Goal: Find specific page/section: Find specific page/section

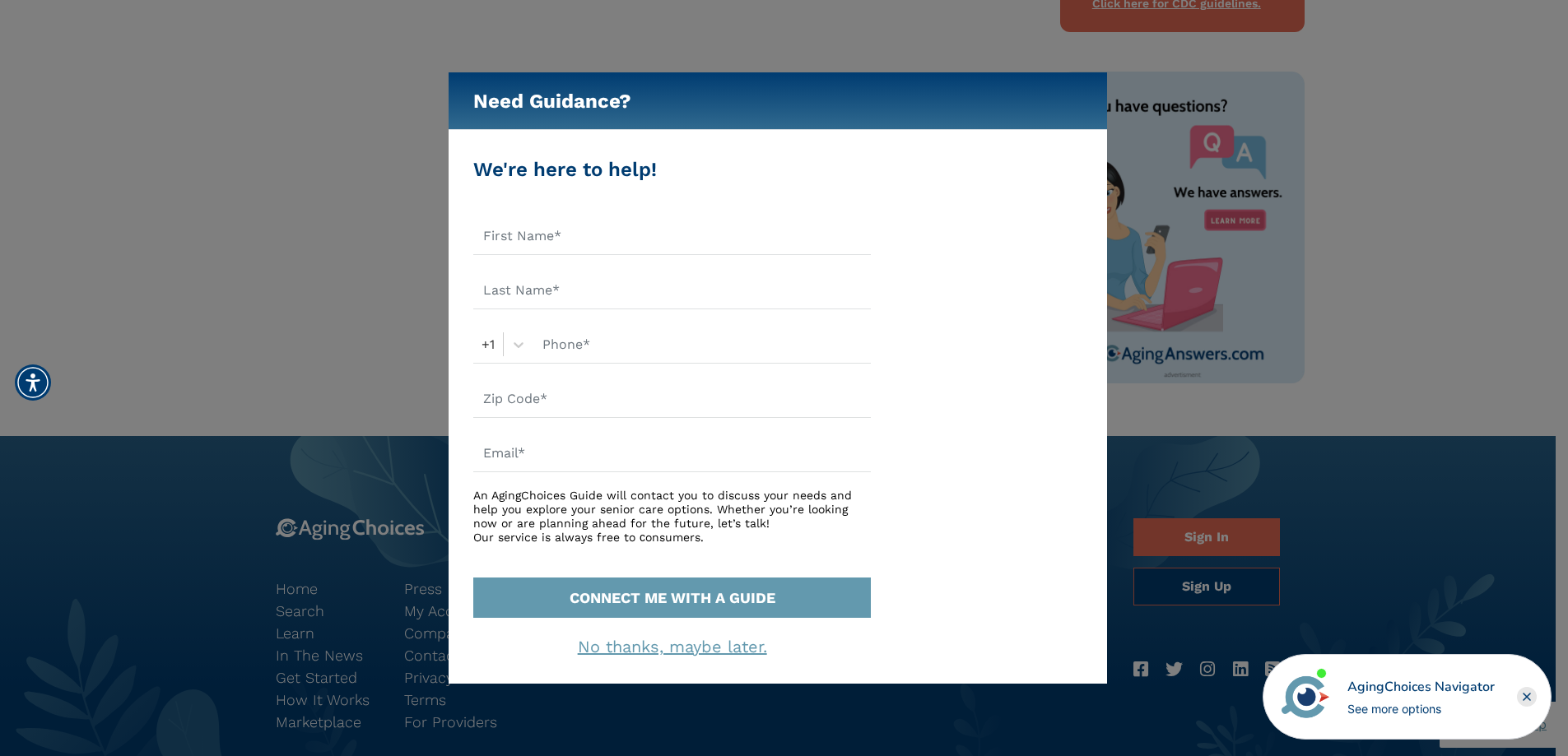
scroll to position [967, 0]
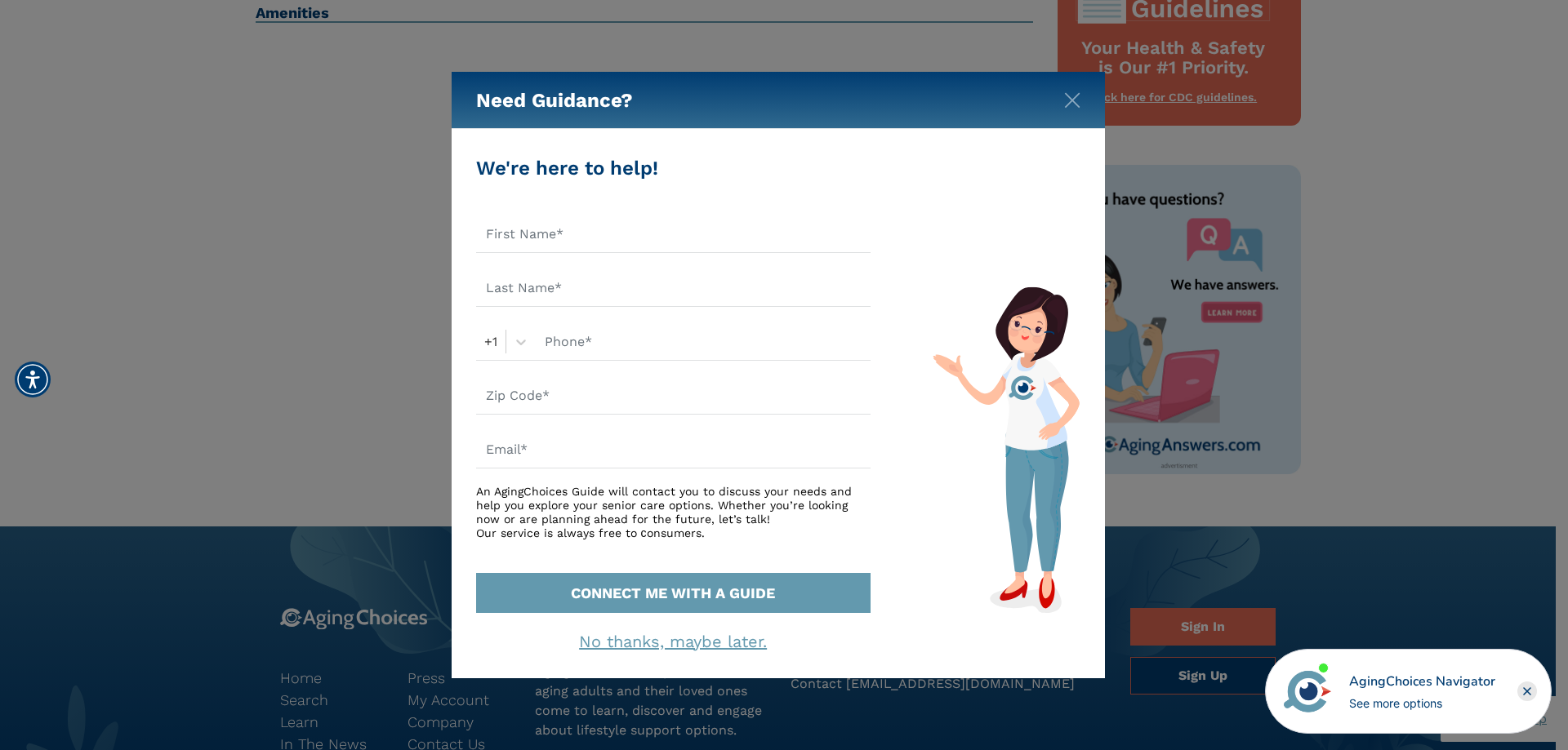
drag, startPoint x: 1565, startPoint y: 261, endPoint x: 1547, endPoint y: 215, distance: 49.4
click at [1547, 215] on html "Home Search Browse Get Started Learn For Providers Company Contact Sign In Sign…" at bounding box center [784, 1] width 1568 height 1920
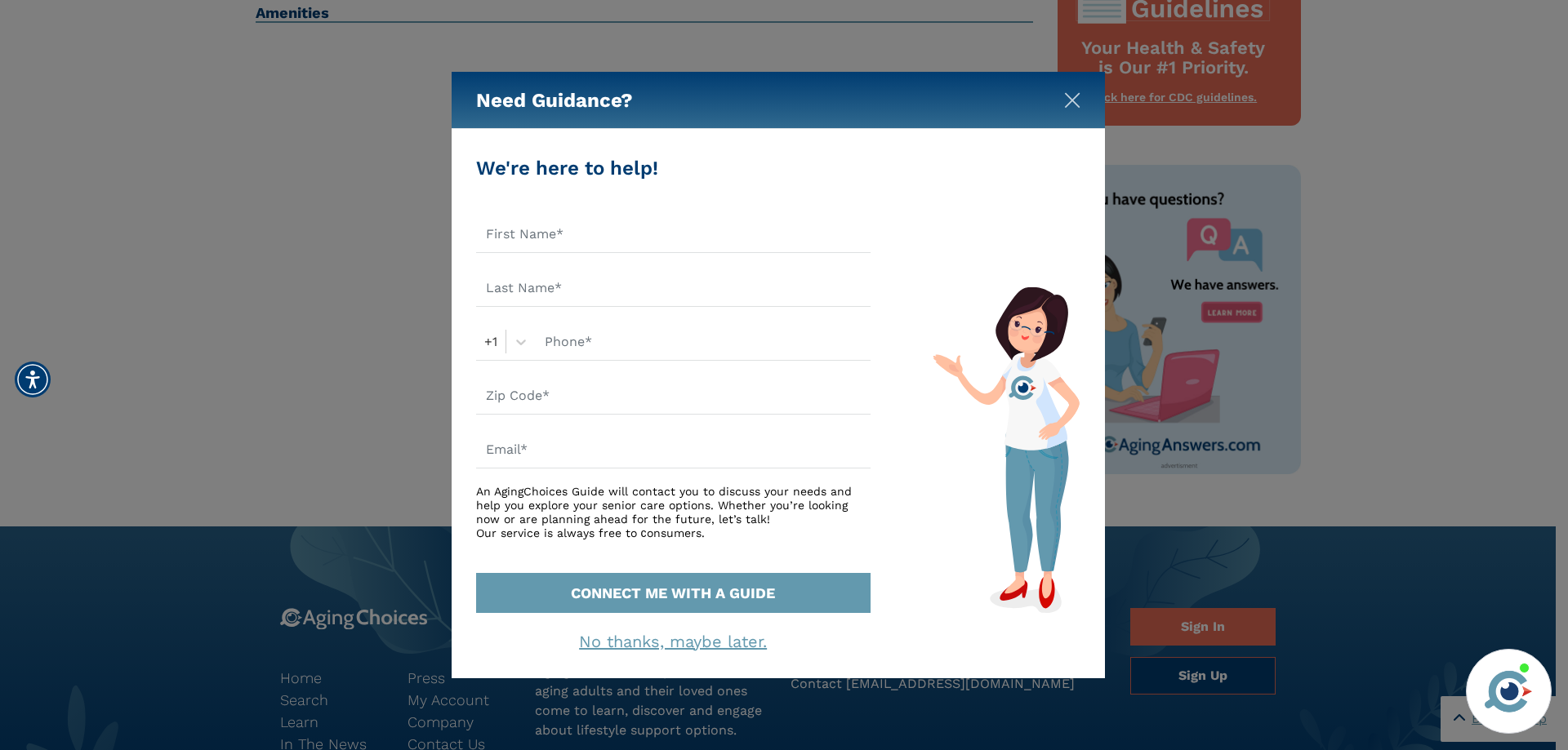
click at [1073, 98] on img "Close" at bounding box center [1073, 100] width 17 height 17
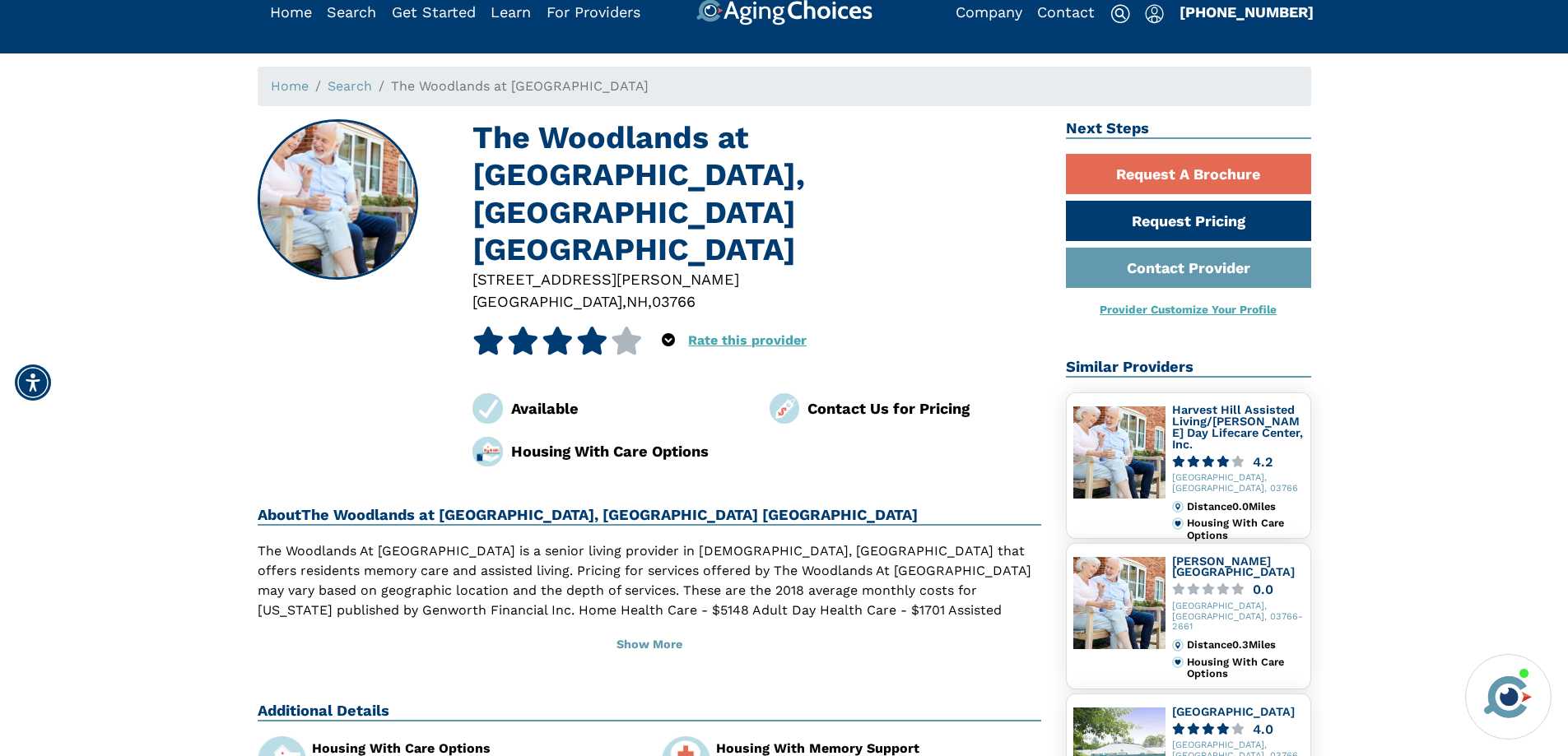
scroll to position [22, 0]
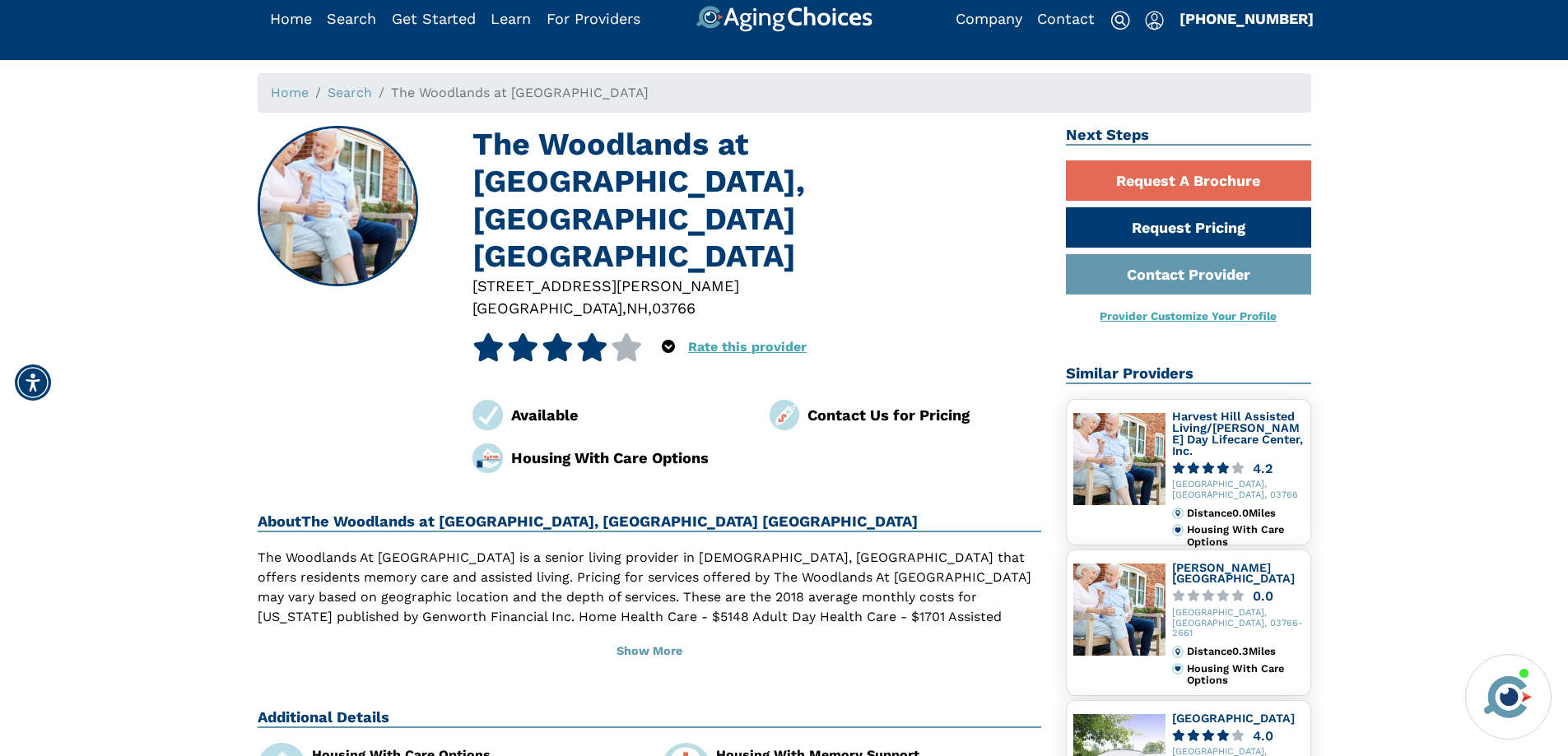
drag, startPoint x: 1345, startPoint y: 267, endPoint x: 1330, endPoint y: 272, distance: 15.8
click at [1331, 271] on div "Home Search The Woodlands at Harvest Hill The Woodlands at Harvest Hill, Lebano…" at bounding box center [783, 767] width 1543 height 1389
click at [392, 749] on div "Housing With Care Options" at bounding box center [474, 755] width 325 height 13
click at [292, 743] on img at bounding box center [281, 767] width 48 height 48
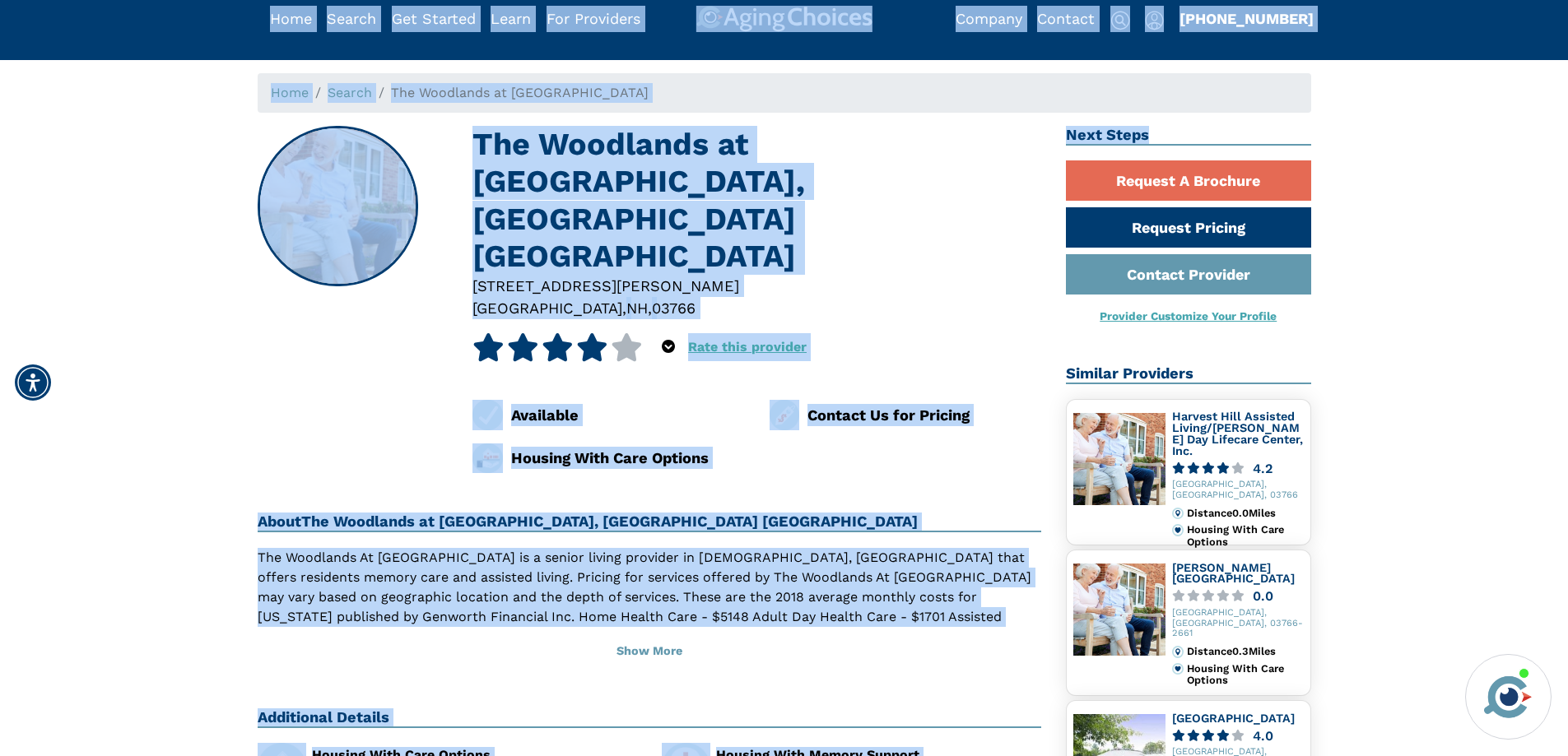
drag, startPoint x: 1562, startPoint y: 130, endPoint x: 1571, endPoint y: 41, distance: 89.5
click at [903, 275] on div "[STREET_ADDRESS][PERSON_NAME]" at bounding box center [756, 286] width 568 height 22
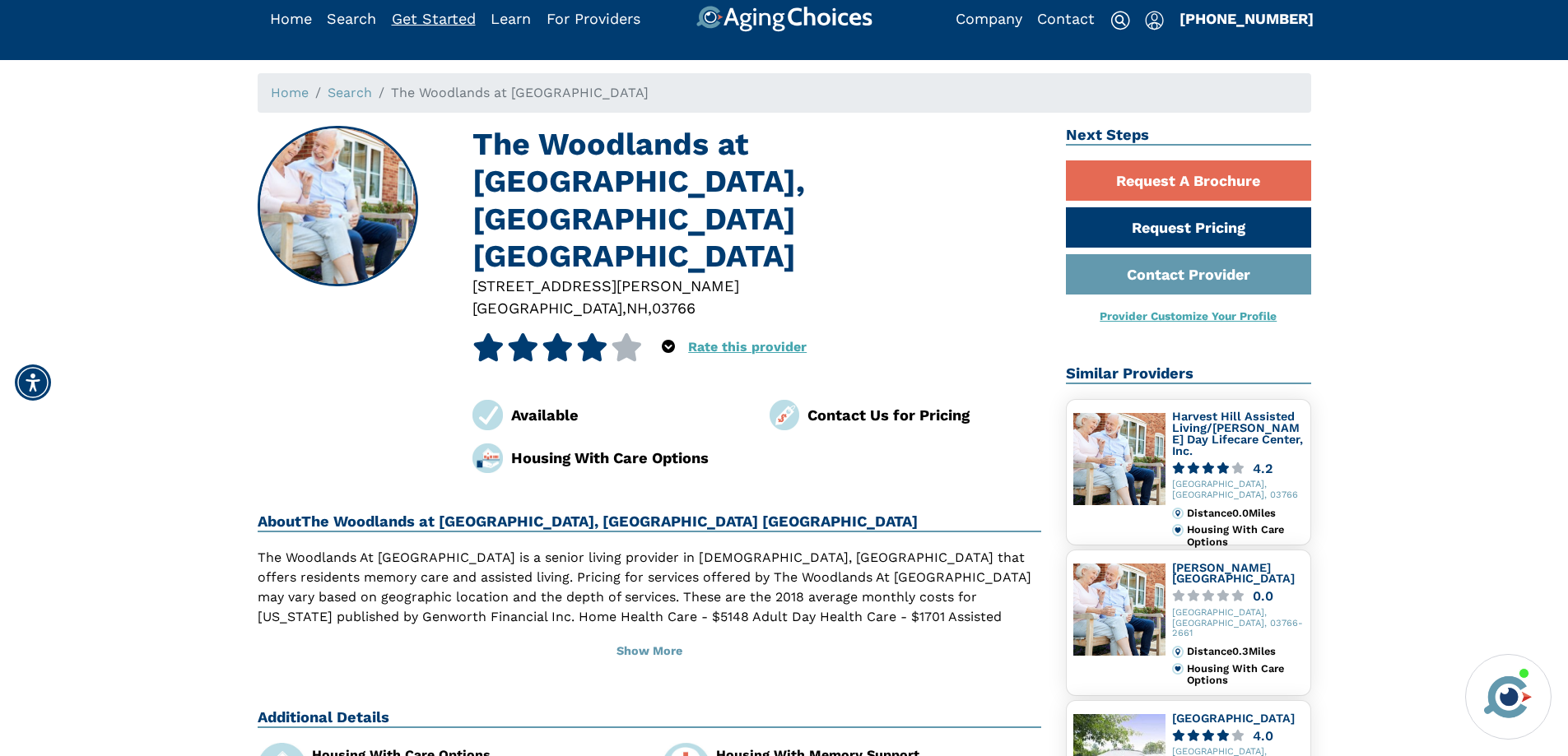
click at [407, 19] on link "Get Started" at bounding box center [433, 19] width 84 height 18
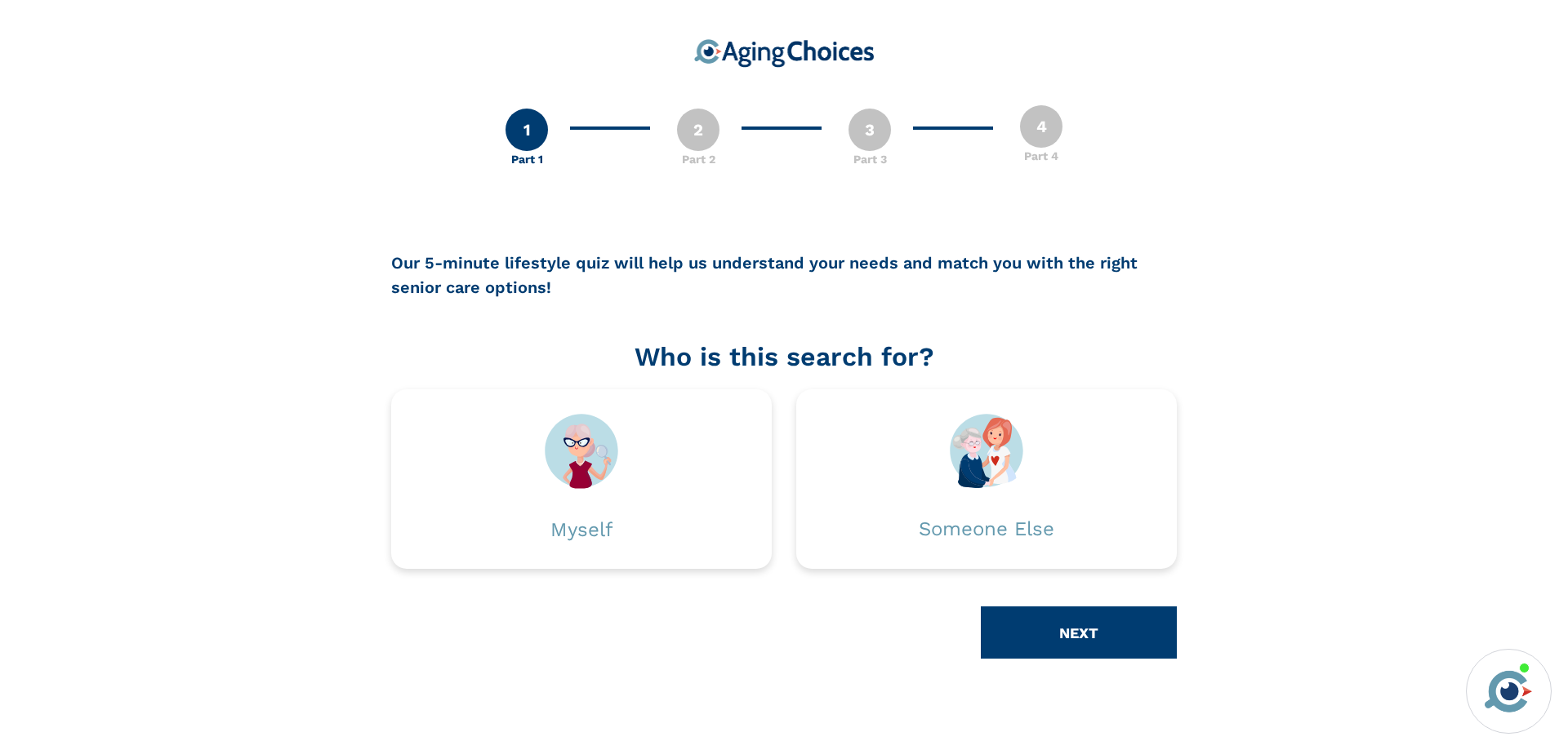
click at [525, 132] on div "1" at bounding box center [526, 129] width 42 height 42
click at [530, 135] on div "1" at bounding box center [526, 129] width 42 height 42
click at [696, 131] on div "2" at bounding box center [698, 129] width 42 height 42
